Goal: Task Accomplishment & Management: Manage account settings

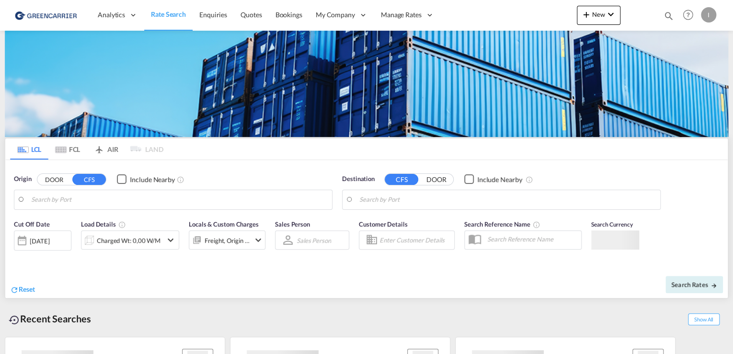
type input "[GEOGRAPHIC_DATA], [GEOGRAPHIC_DATA]"
type input "Callao, PECLL"
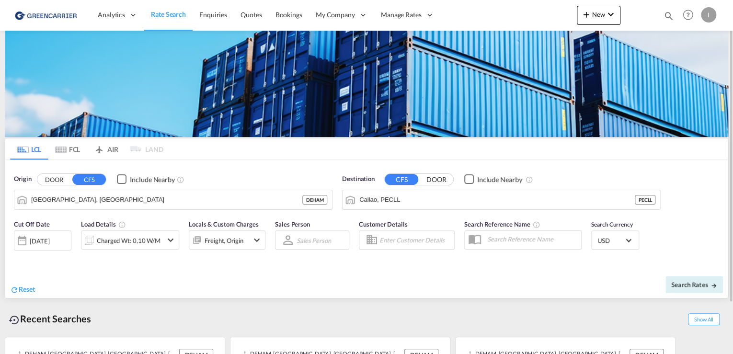
click at [622, 15] on div at bounding box center [638, 15] width 37 height 29
click at [620, 15] on div at bounding box center [638, 15] width 37 height 29
click at [609, 17] on md-icon "icon-chevron-down" at bounding box center [610, 14] width 11 height 11
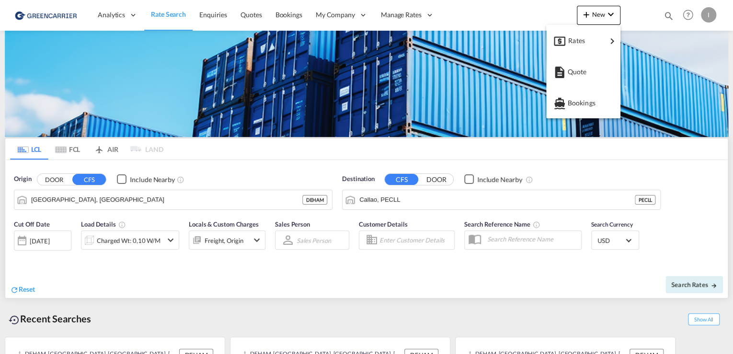
click at [268, 11] on md-backdrop at bounding box center [366, 177] width 733 height 354
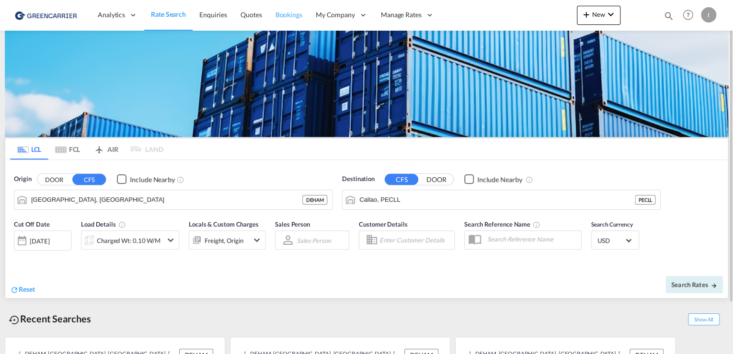
click at [278, 14] on span "Bookings" at bounding box center [289, 15] width 27 height 8
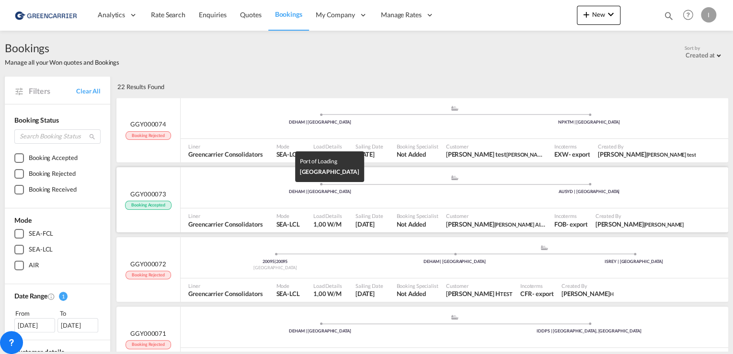
click at [208, 192] on div "DEHAM | [GEOGRAPHIC_DATA]" at bounding box center [319, 192] width 269 height 6
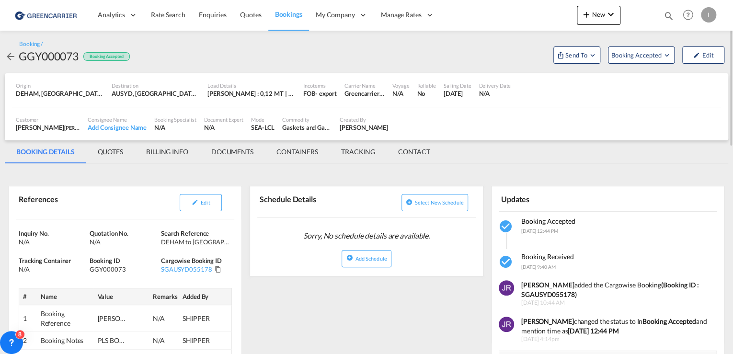
scroll to position [23, 0]
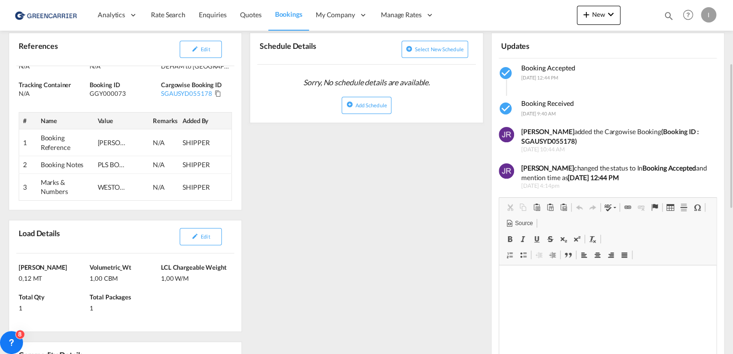
click at [107, 268] on span "Volumetric_Wt" at bounding box center [111, 268] width 42 height 8
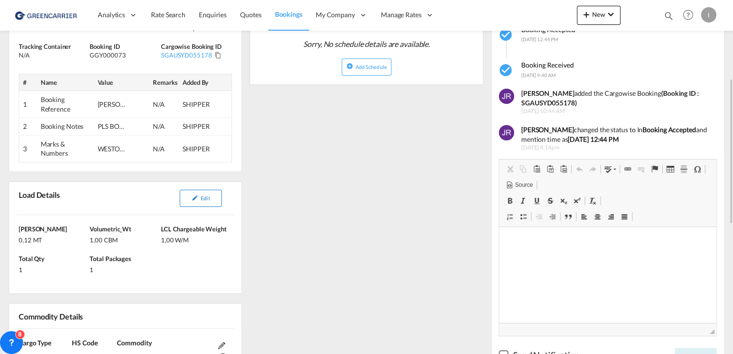
click at [194, 203] on button "Edit" at bounding box center [201, 198] width 42 height 17
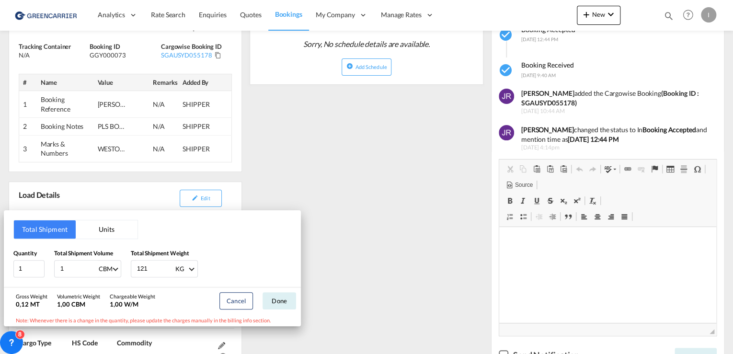
click at [108, 227] on button "Units" at bounding box center [107, 229] width 62 height 18
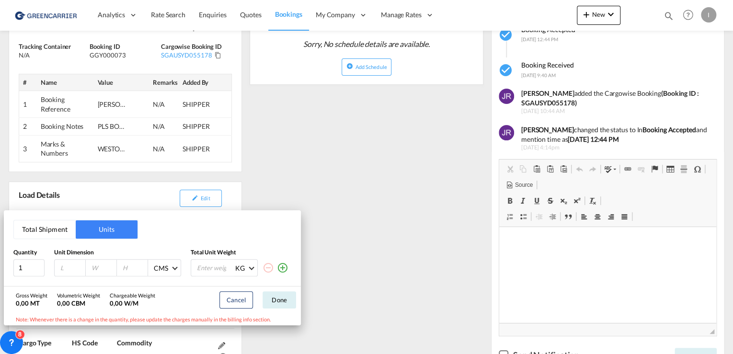
click at [52, 229] on button "Total Shipment" at bounding box center [45, 229] width 62 height 18
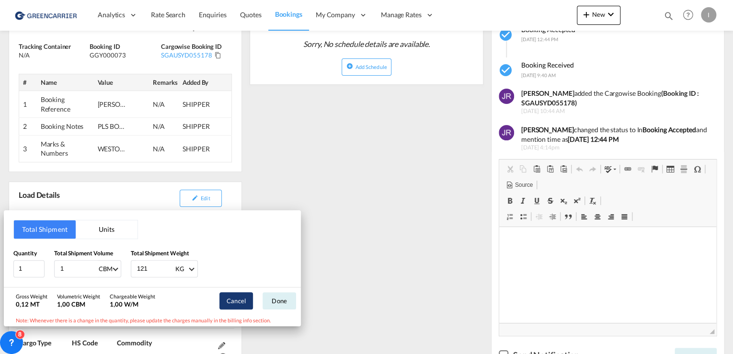
click at [238, 303] on button "Cancel" at bounding box center [236, 300] width 34 height 17
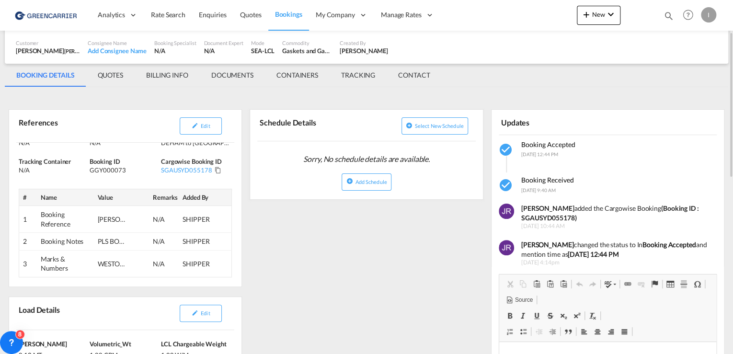
scroll to position [0, 0]
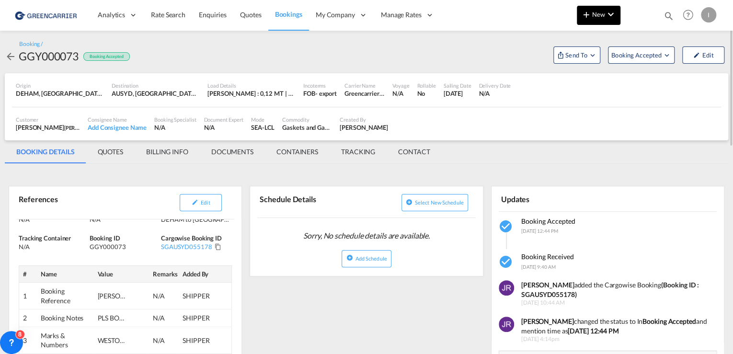
click at [585, 10] on md-icon "icon-plus 400-fg" at bounding box center [586, 14] width 11 height 11
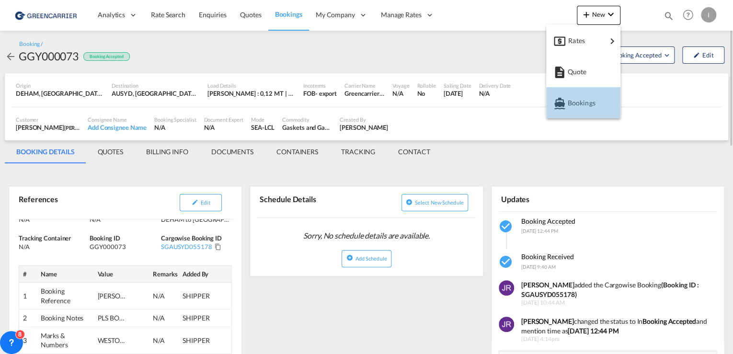
click at [573, 103] on span "Bookings" at bounding box center [572, 102] width 11 height 19
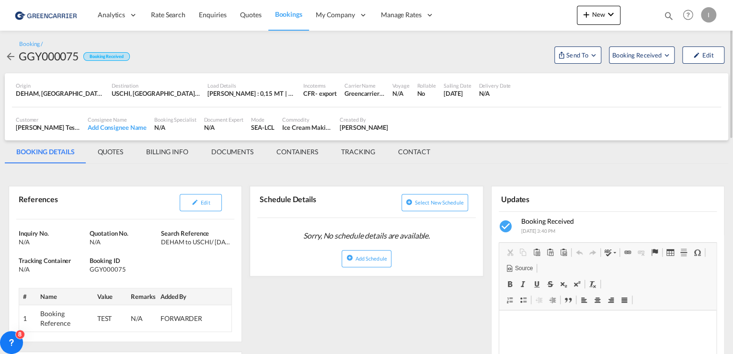
click at [711, 9] on div "I" at bounding box center [708, 14] width 15 height 15
click at [288, 10] on md-backdrop at bounding box center [366, 177] width 733 height 354
click at [288, 16] on span "Bookings" at bounding box center [288, 14] width 27 height 8
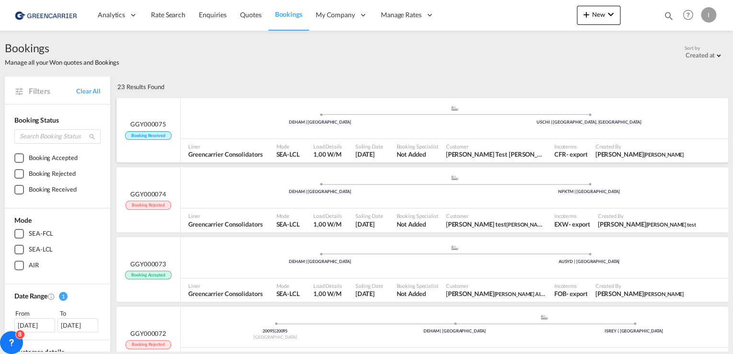
click at [244, 130] on div ".a{fill:#aaa8ad;} .a{fill:#aaa8ad;} DEHAM | [GEOGRAPHIC_DATA] USCHI | [GEOGRAPH…" at bounding box center [455, 119] width 548 height 29
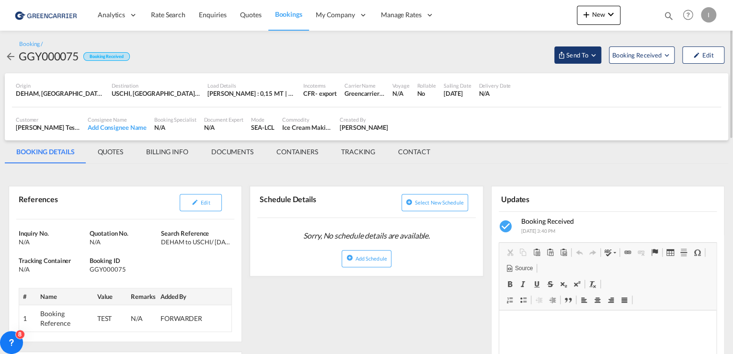
click at [571, 52] on span "Send To" at bounding box center [577, 55] width 24 height 10
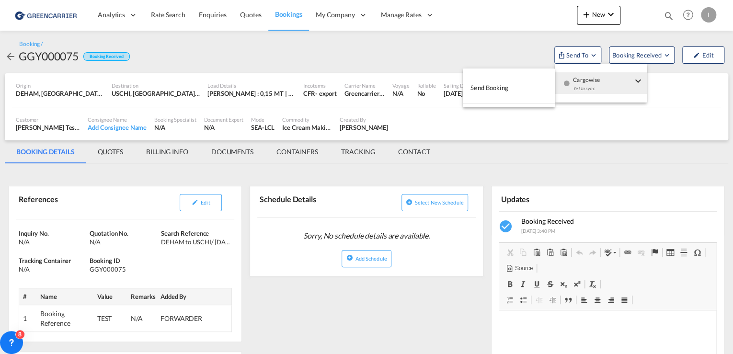
click at [540, 82] on button "Send Booking" at bounding box center [509, 88] width 92 height 22
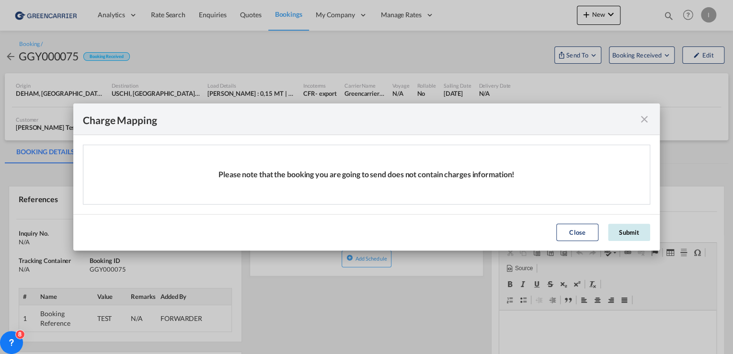
click at [643, 231] on button "Submit" at bounding box center [629, 232] width 42 height 17
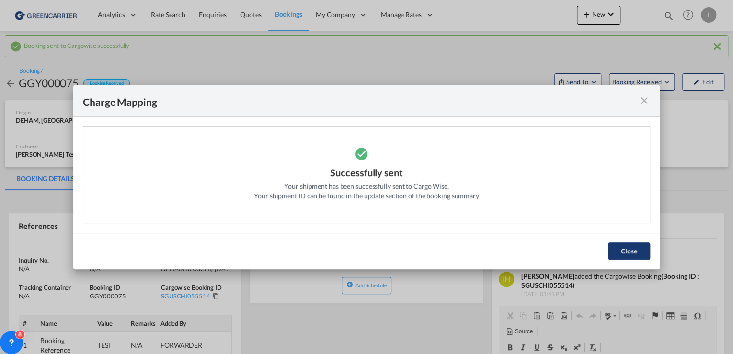
click at [634, 249] on button "Close" at bounding box center [629, 250] width 42 height 17
